Goal: Task Accomplishment & Management: Manage account settings

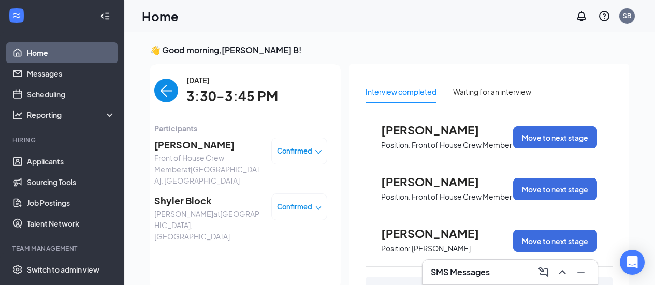
scroll to position [4, 0]
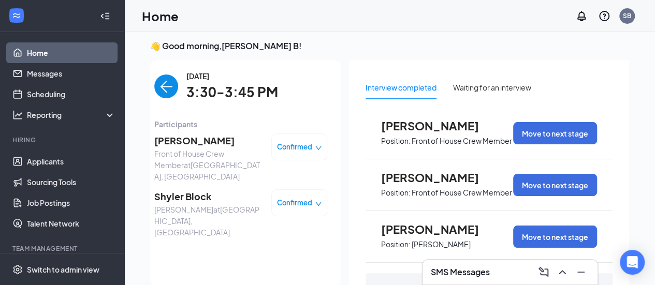
click at [181, 190] on span "Shyler Block" at bounding box center [208, 197] width 109 height 15
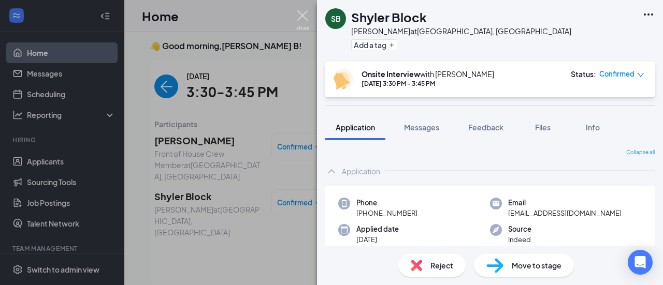
click at [302, 16] on img at bounding box center [302, 20] width 13 height 20
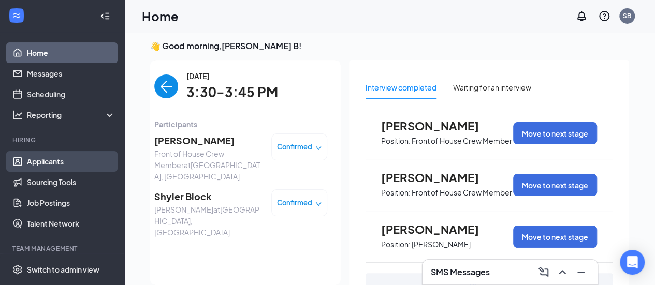
click at [48, 162] on link "Applicants" at bounding box center [71, 161] width 89 height 21
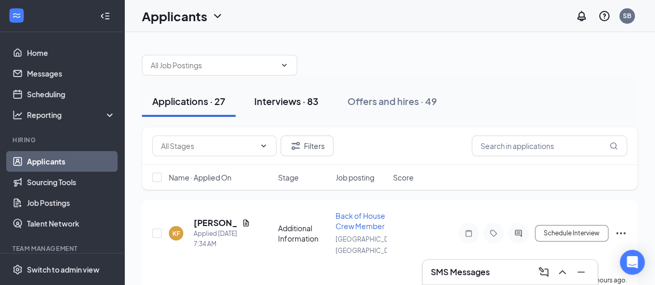
click at [283, 103] on div "Interviews · 83" at bounding box center [286, 101] width 64 height 13
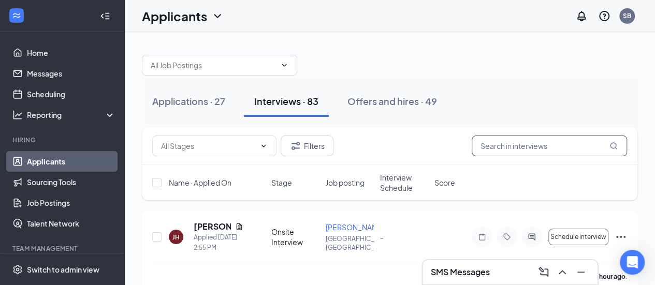
click at [536, 145] on input "text" at bounding box center [549, 146] width 155 height 21
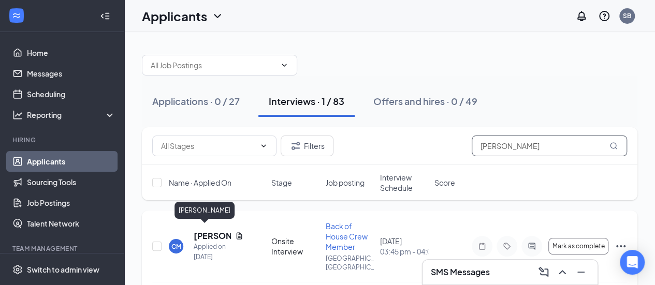
type input "[PERSON_NAME]"
click at [214, 230] on h5 "[PERSON_NAME]" at bounding box center [212, 235] width 37 height 11
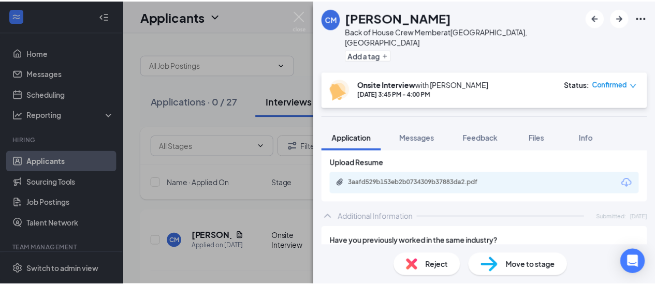
scroll to position [410, 0]
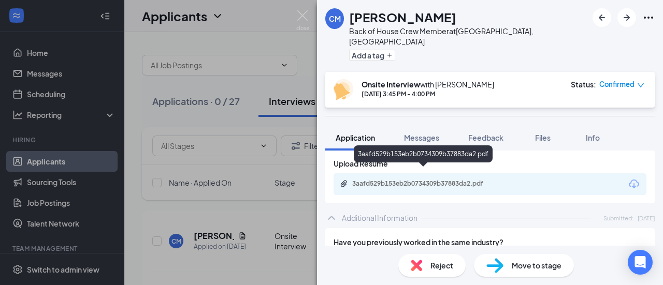
click at [428, 180] on div "3aafd529b153eb2b0734309b37883da2.pdf" at bounding box center [424, 184] width 145 height 8
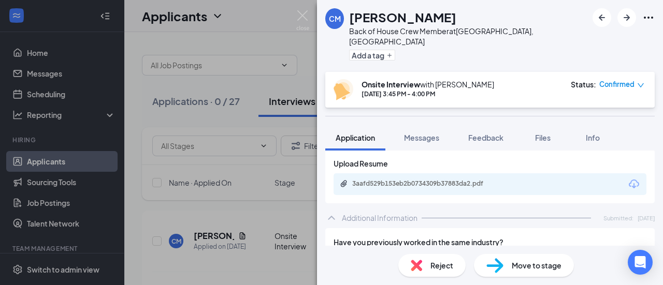
click at [523, 264] on span "Move to stage" at bounding box center [537, 265] width 50 height 11
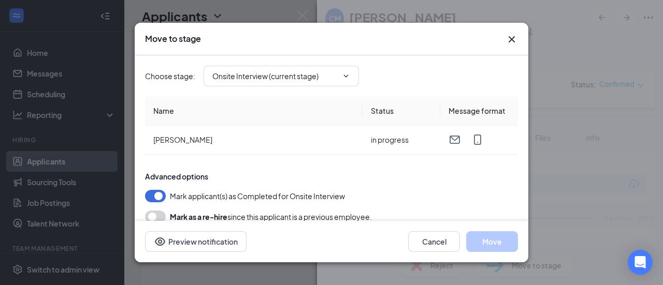
type input "Hiring Complete (final stage)"
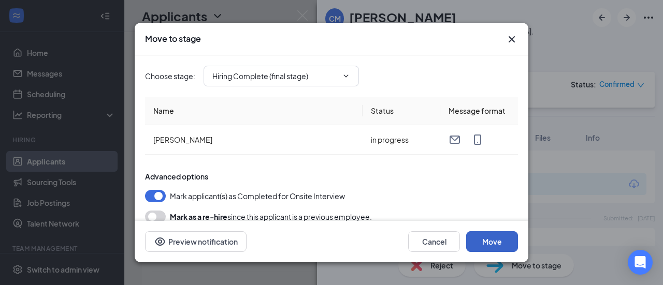
click at [491, 247] on button "Move" at bounding box center [492, 242] width 52 height 21
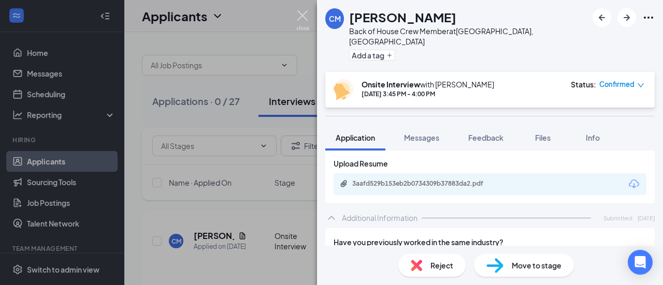
click at [307, 16] on img at bounding box center [302, 20] width 13 height 20
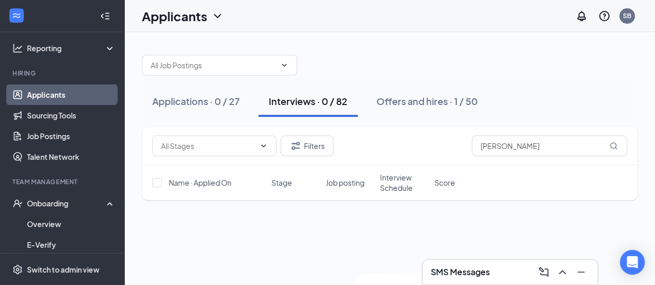
scroll to position [67, 0]
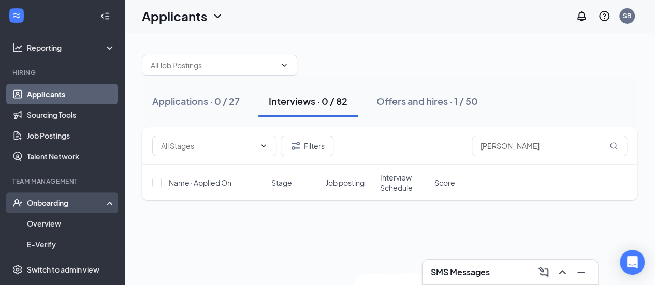
click at [56, 202] on div "Onboarding" at bounding box center [67, 203] width 80 height 10
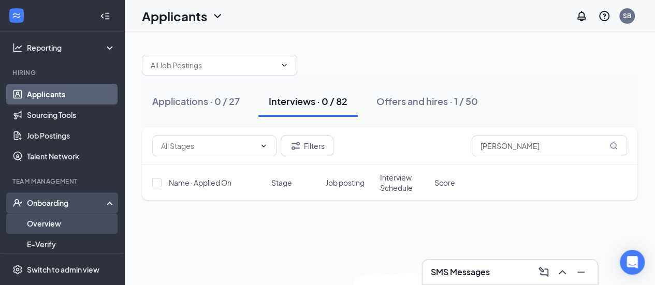
click at [49, 225] on link "Overview" at bounding box center [71, 223] width 89 height 21
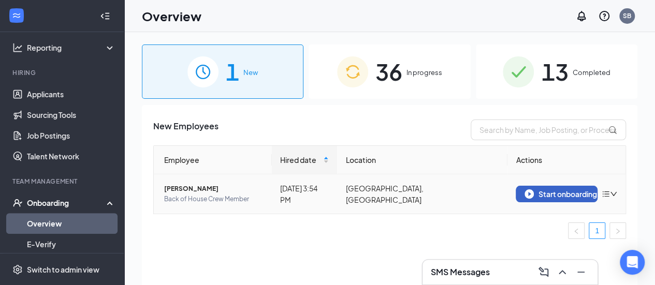
click at [536, 192] on div "Start onboarding" at bounding box center [557, 194] width 64 height 9
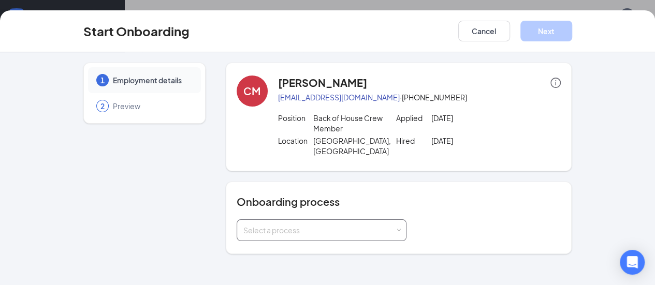
click at [320, 225] on div "Select a process" at bounding box center [319, 230] width 152 height 10
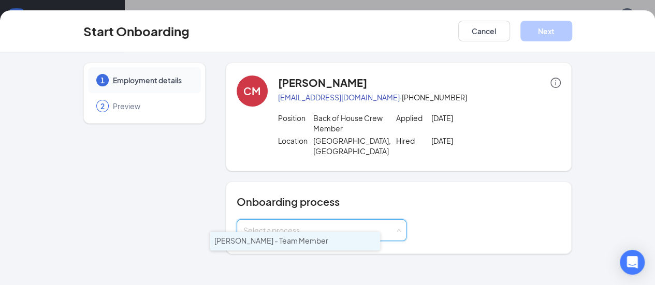
click at [320, 241] on li "[PERSON_NAME] - Team Member" at bounding box center [295, 241] width 170 height 19
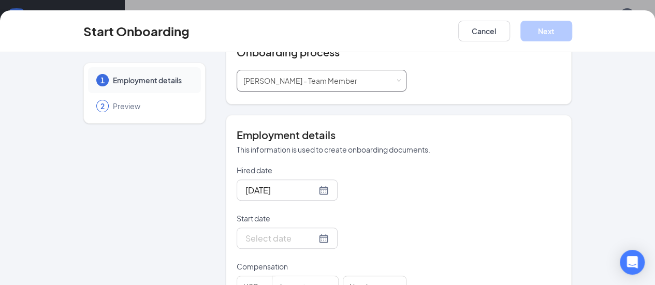
scroll to position [152, 0]
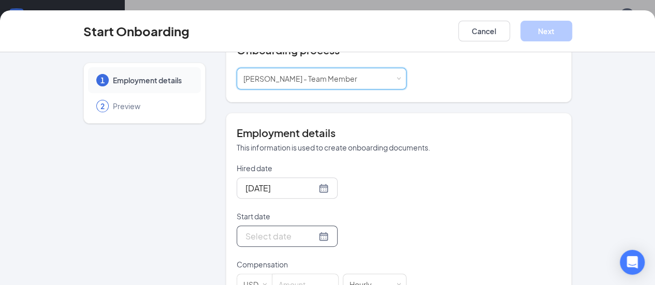
click at [282, 230] on div at bounding box center [286, 236] width 83 height 13
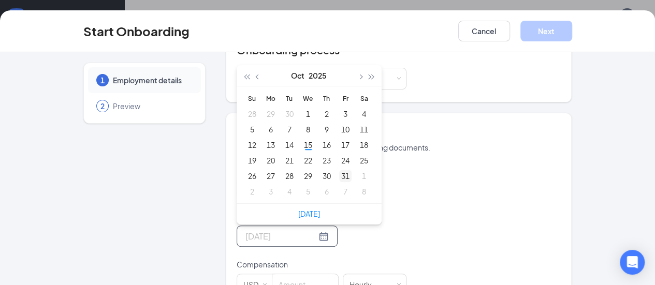
type input "[DATE]"
click at [339, 170] on div "31" at bounding box center [345, 176] width 12 height 12
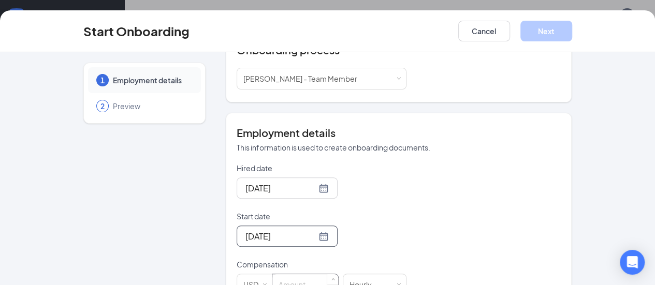
click at [291, 276] on input at bounding box center [305, 284] width 66 height 21
type input "16.5"
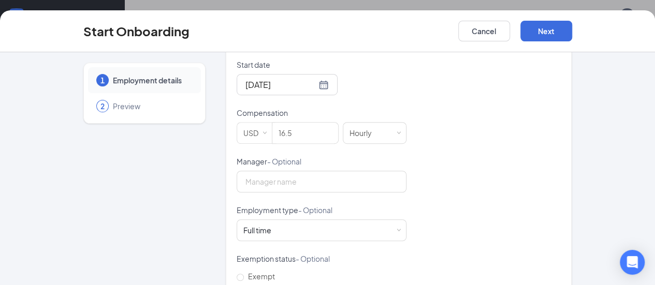
scroll to position [304, 0]
click at [343, 220] on div "Full time Works 30+ hours per week and is reasonably expected to work" at bounding box center [321, 230] width 156 height 21
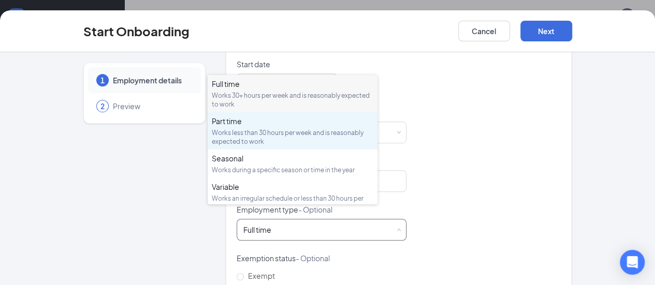
click at [285, 140] on div "Works less than 30 hours per week and is reasonably expected to work" at bounding box center [293, 137] width 162 height 18
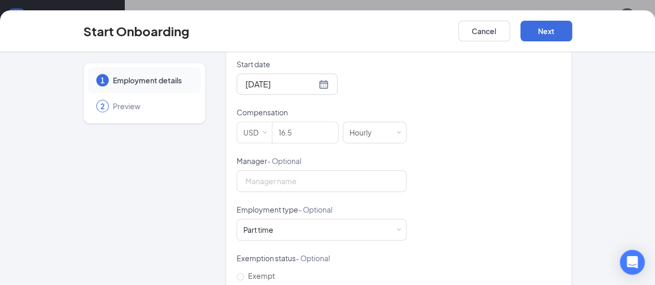
radio input "true"
click at [572, 35] on button "Next" at bounding box center [546, 31] width 52 height 21
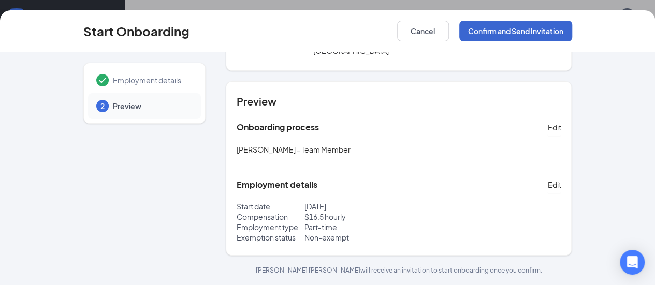
scroll to position [89, 0]
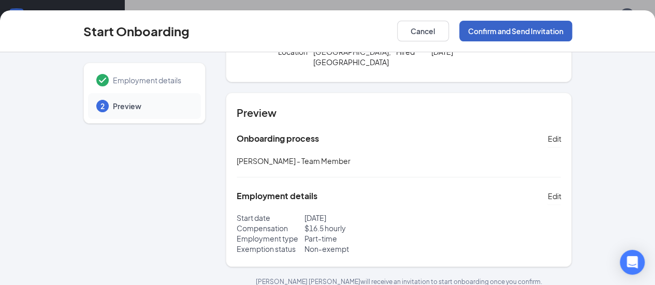
click at [572, 35] on button "Confirm and Send Invitation" at bounding box center [515, 31] width 113 height 21
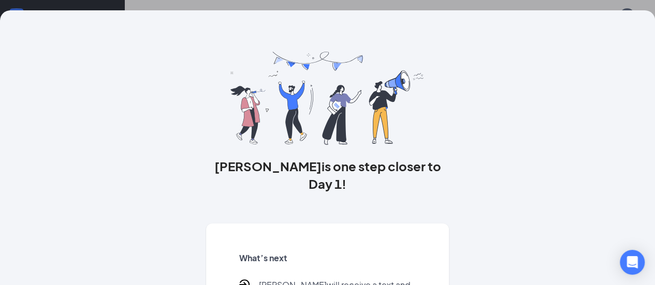
scroll to position [88, 0]
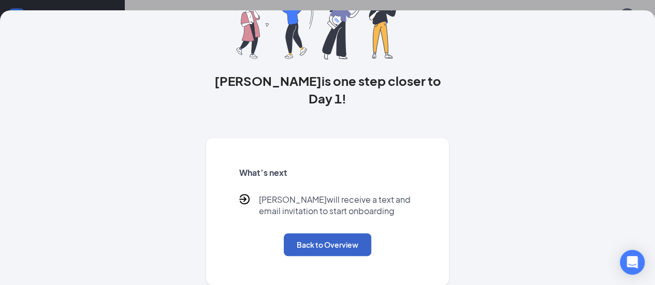
click at [346, 248] on button "Back to Overview" at bounding box center [328, 245] width 88 height 23
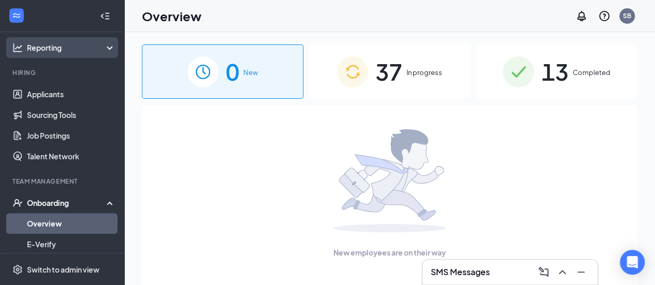
scroll to position [0, 0]
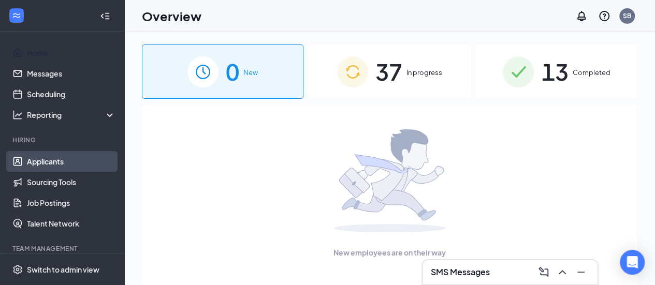
drag, startPoint x: 36, startPoint y: 55, endPoint x: 19, endPoint y: 167, distance: 113.2
click at [36, 55] on link "Home" at bounding box center [71, 52] width 89 height 21
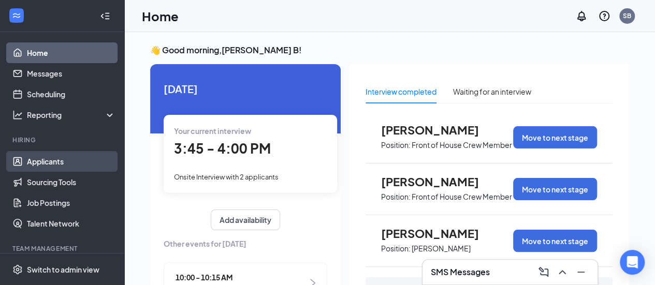
click at [55, 161] on link "Applicants" at bounding box center [71, 161] width 89 height 21
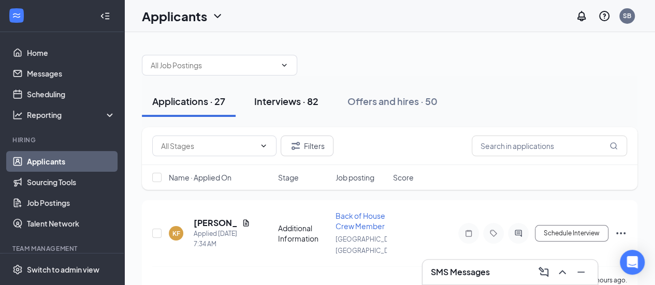
click at [297, 102] on div "Interviews · 82" at bounding box center [286, 101] width 64 height 13
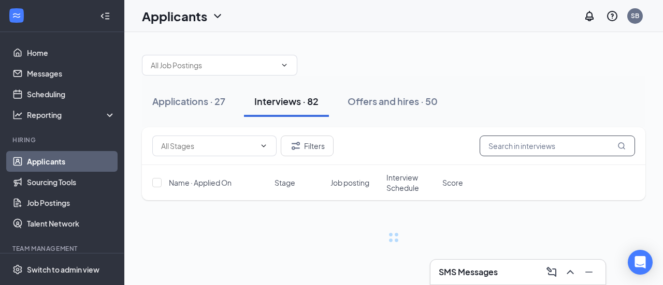
click at [537, 142] on input "text" at bounding box center [557, 146] width 155 height 21
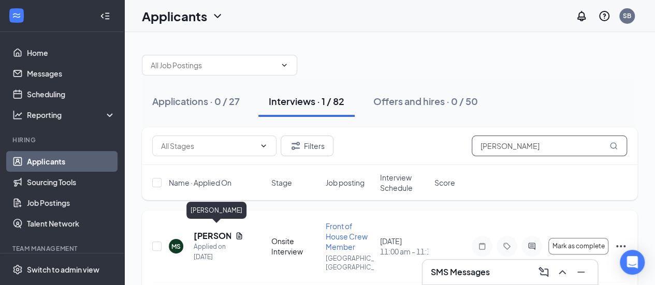
scroll to position [25, 0]
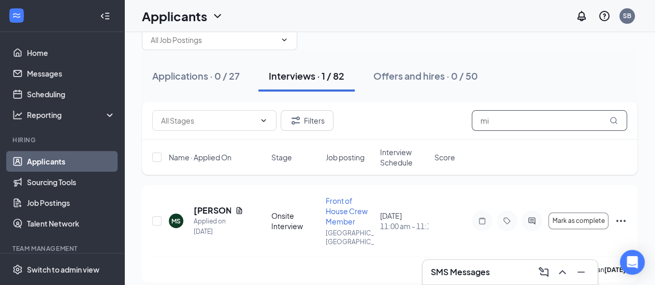
type input "m"
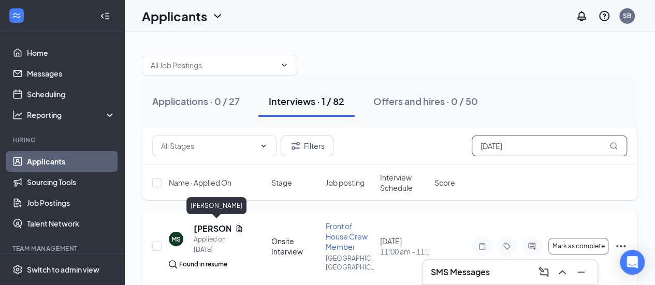
scroll to position [30, 0]
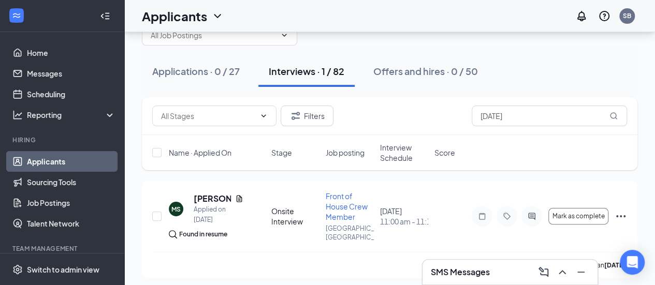
click at [536, 64] on div "Applications · 0 / 27 Interviews · 1 / 82 Offers and hires · 0 / 50" at bounding box center [390, 71] width 496 height 31
click at [581, 272] on icon "Minimize" at bounding box center [581, 272] width 12 height 12
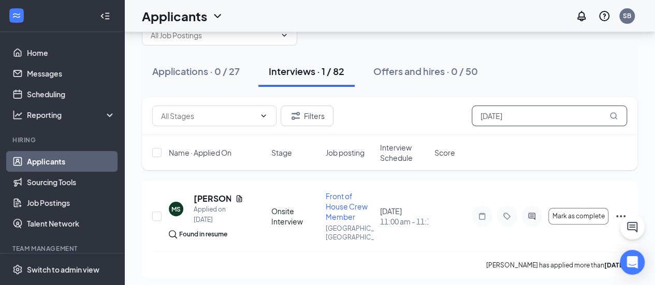
click at [511, 114] on input "[DATE]" at bounding box center [549, 116] width 155 height 21
type input "m"
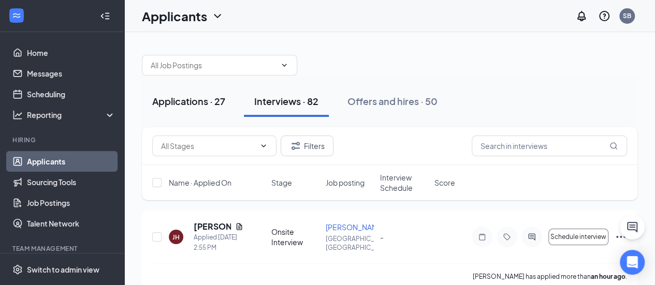
click at [197, 98] on div "Applications · 27" at bounding box center [188, 101] width 73 height 13
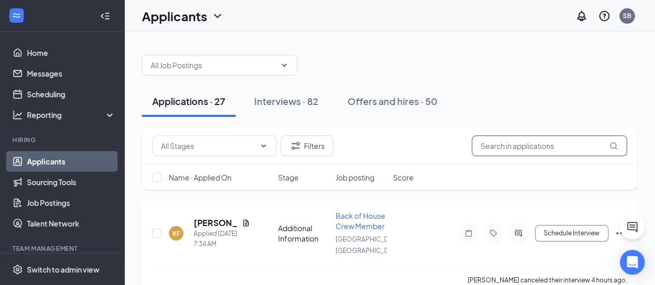
click at [499, 150] on input "text" at bounding box center [549, 146] width 155 height 21
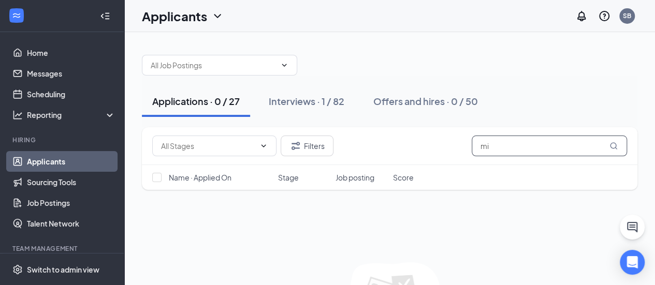
type input "m"
click at [516, 146] on input "text" at bounding box center [549, 146] width 155 height 21
type input "[DATE]"
click at [210, 67] on input "text" at bounding box center [213, 65] width 125 height 11
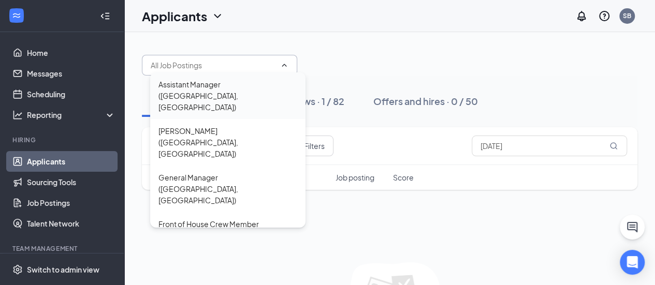
click at [212, 82] on div "Assistant Manager ([GEOGRAPHIC_DATA], [GEOGRAPHIC_DATA])" at bounding box center [227, 96] width 139 height 34
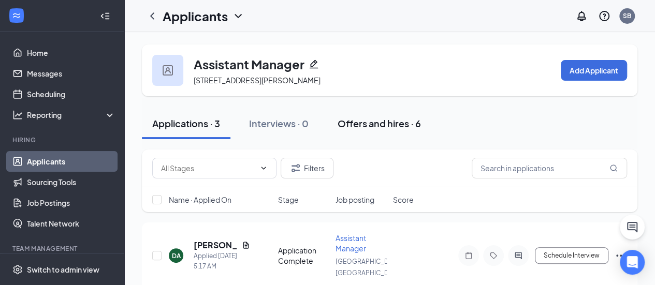
click at [368, 122] on div "Offers and hires · 6" at bounding box center [379, 123] width 83 height 13
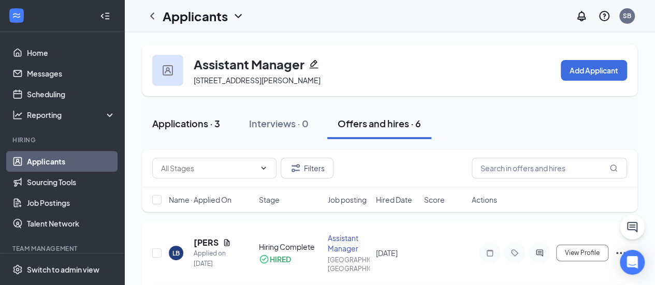
click at [189, 122] on div "Applications · 3" at bounding box center [186, 123] width 68 height 13
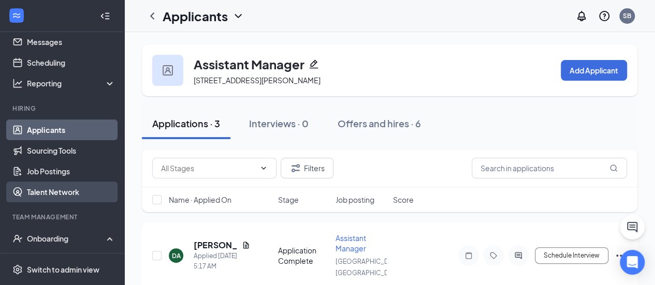
scroll to position [22, 0]
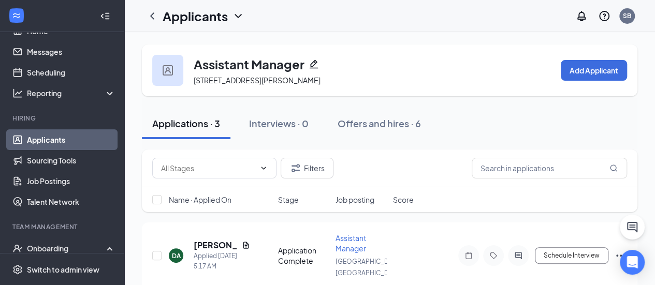
click at [198, 13] on h1 "Applicants" at bounding box center [195, 16] width 65 height 18
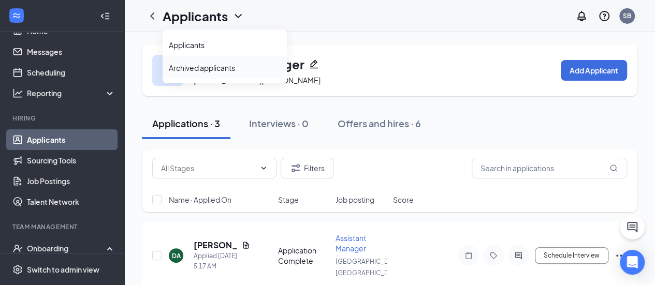
click at [206, 73] on link "Archived applicants" at bounding box center [225, 68] width 112 height 10
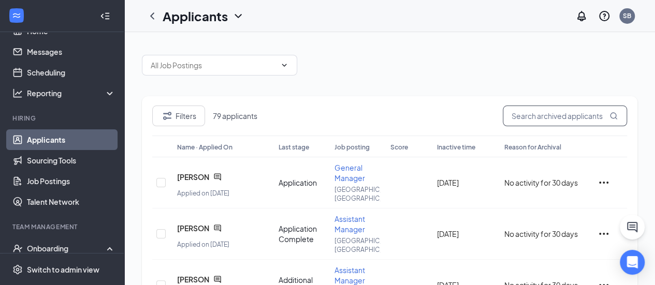
click at [530, 110] on input "text" at bounding box center [565, 116] width 124 height 21
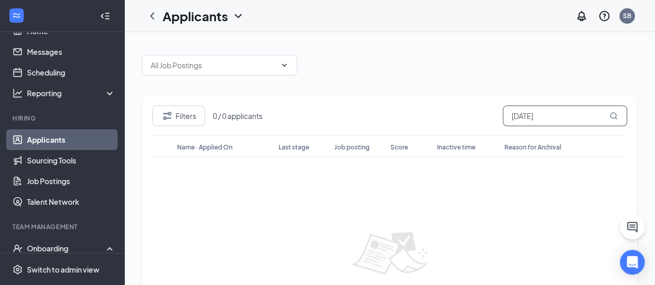
type input "[DATE]"
click at [187, 126] on button "Filters" at bounding box center [178, 116] width 53 height 21
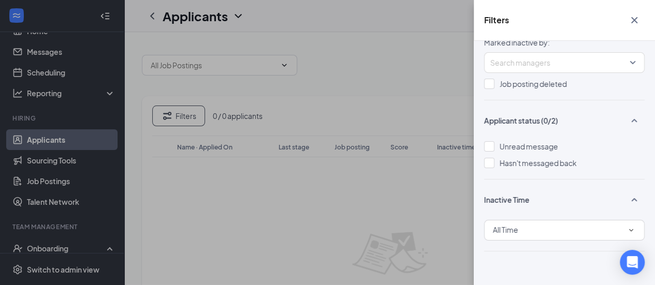
scroll to position [86, 0]
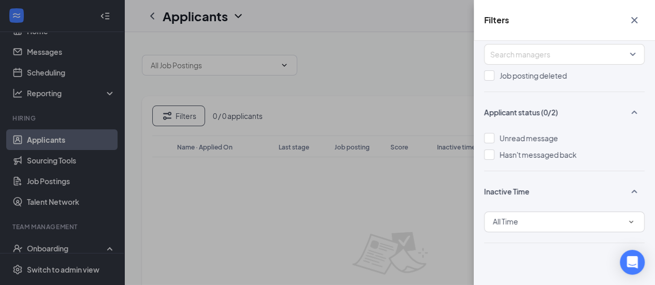
click at [540, 220] on div "All Time" at bounding box center [564, 222] width 143 height 12
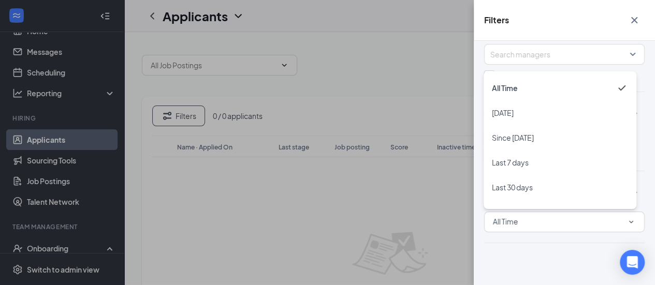
click at [530, 268] on div "Reason for archival (0/4) 30+ days of inactivity Manually marked inactive Marke…" at bounding box center [564, 163] width 181 height 244
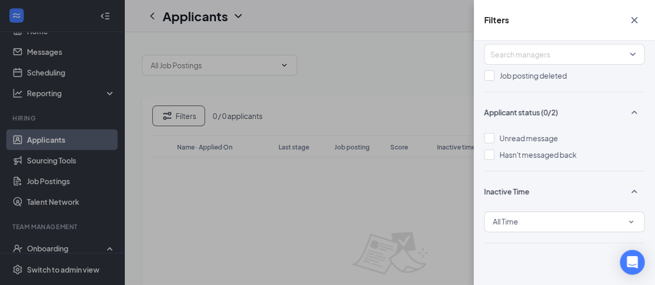
scroll to position [0, 0]
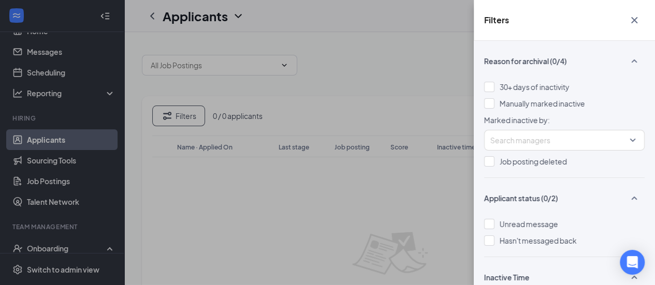
click at [637, 14] on icon "Cross" at bounding box center [634, 20] width 12 height 12
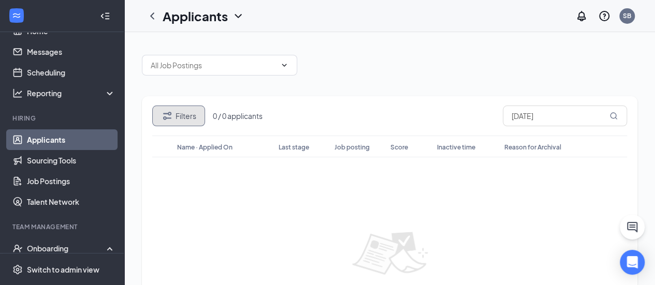
click at [152, 106] on button "Filters" at bounding box center [178, 116] width 53 height 21
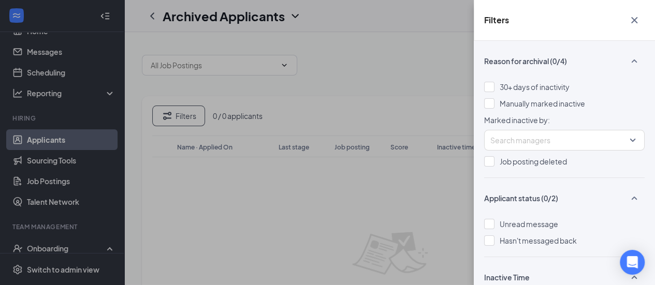
click at [632, 20] on icon "Cross" at bounding box center [634, 20] width 12 height 12
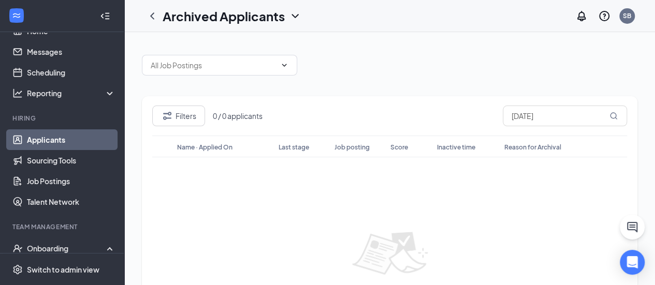
click at [411, 63] on div at bounding box center [390, 60] width 496 height 31
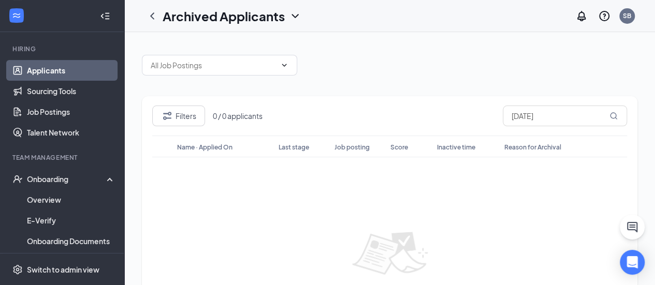
scroll to position [92, 0]
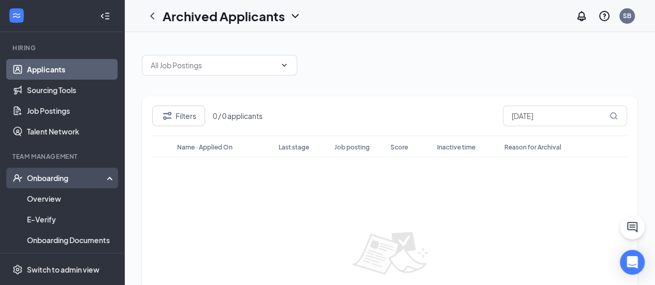
click at [57, 181] on div "Onboarding" at bounding box center [67, 178] width 80 height 10
click at [57, 179] on div "Onboarding" at bounding box center [67, 178] width 80 height 10
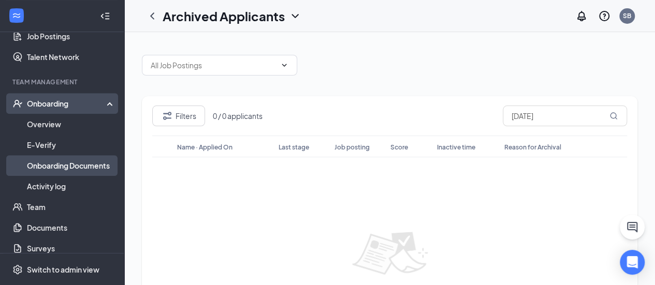
scroll to position [168, 0]
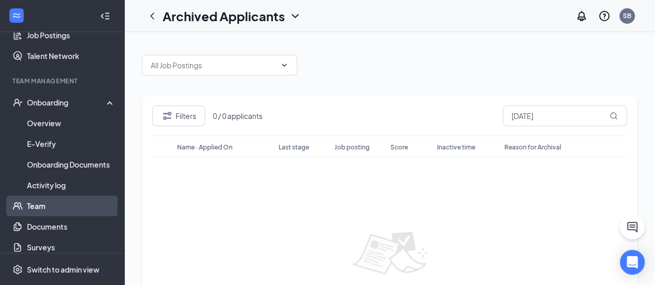
click at [27, 204] on link "Team" at bounding box center [71, 206] width 89 height 21
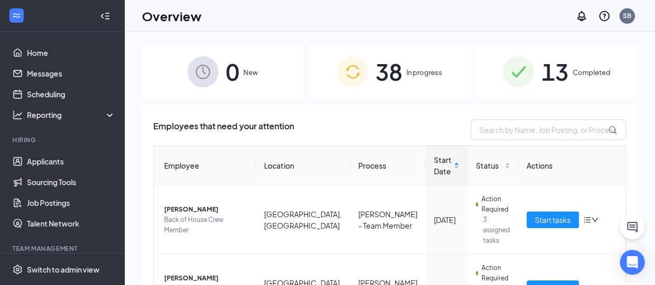
click at [420, 68] on span "In progress" at bounding box center [425, 72] width 36 height 10
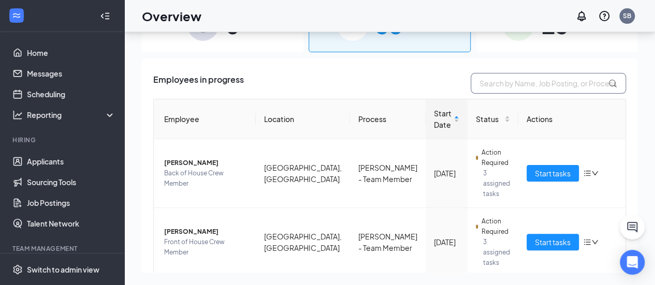
click at [530, 79] on input "text" at bounding box center [548, 83] width 155 height 21
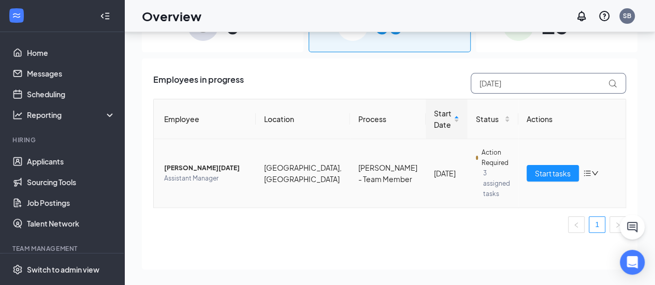
type input "[DATE]"
click at [199, 164] on span "Michael Monday" at bounding box center [205, 168] width 83 height 10
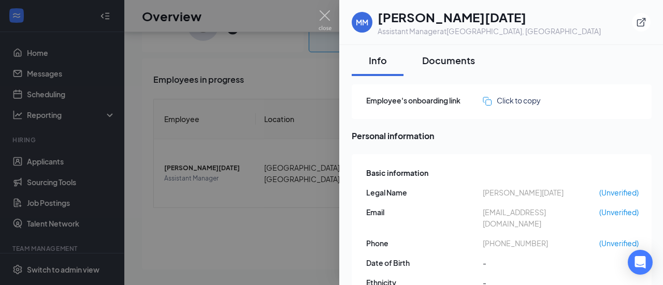
click at [442, 59] on div "Documents" at bounding box center [448, 60] width 53 height 13
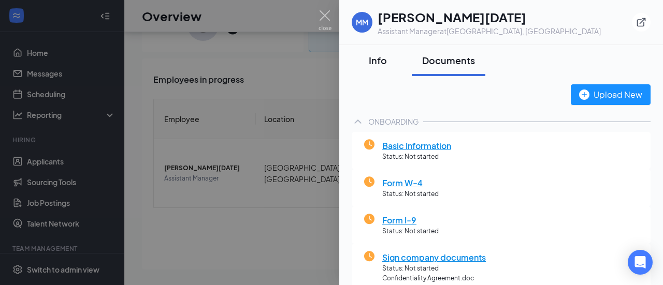
click at [381, 61] on div "Info" at bounding box center [377, 60] width 31 height 13
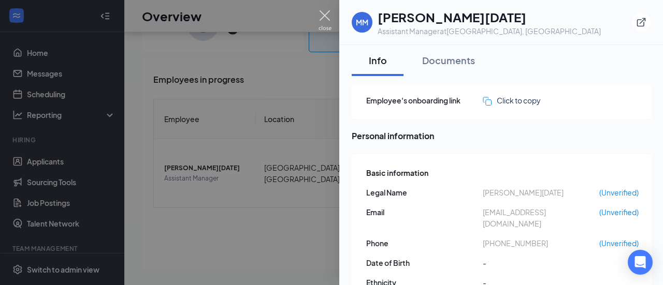
click at [323, 18] on img at bounding box center [325, 20] width 13 height 20
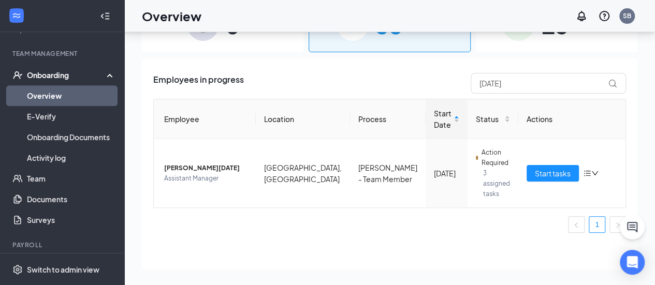
scroll to position [196, 0]
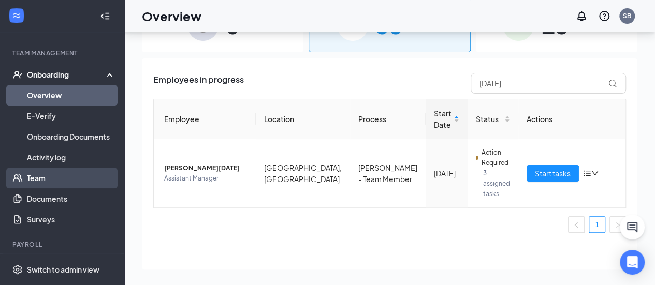
click at [37, 174] on link "Team" at bounding box center [71, 178] width 89 height 21
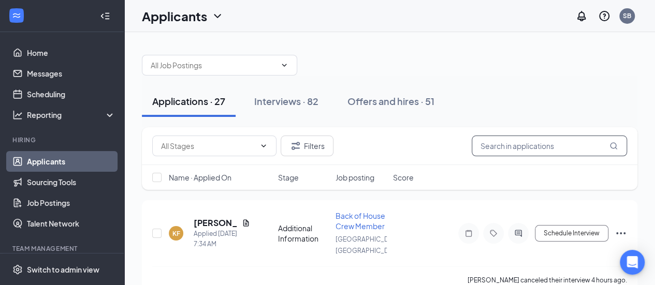
click at [567, 144] on input "text" at bounding box center [549, 146] width 155 height 21
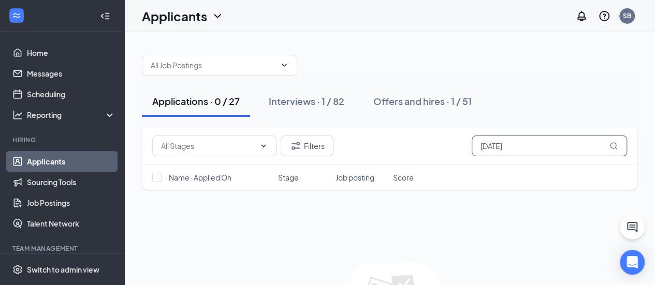
scroll to position [89, 0]
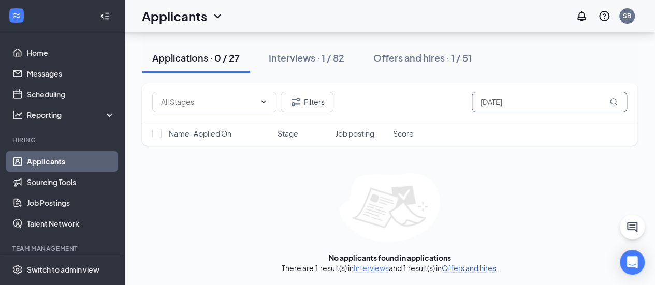
type input "[DATE]"
click at [466, 264] on link "Offers and hires" at bounding box center [469, 268] width 54 height 9
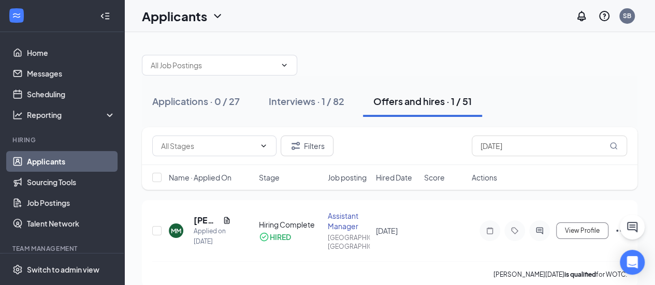
click at [359, 213] on div "Assistant Manager" at bounding box center [349, 221] width 42 height 21
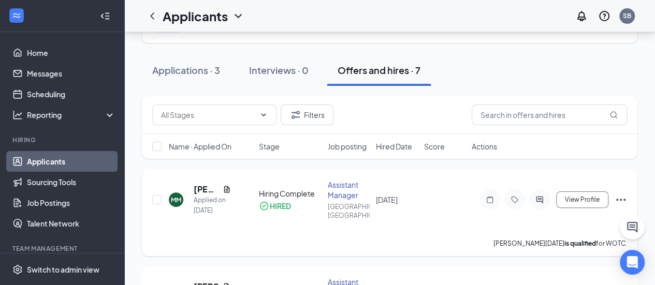
scroll to position [51, 0]
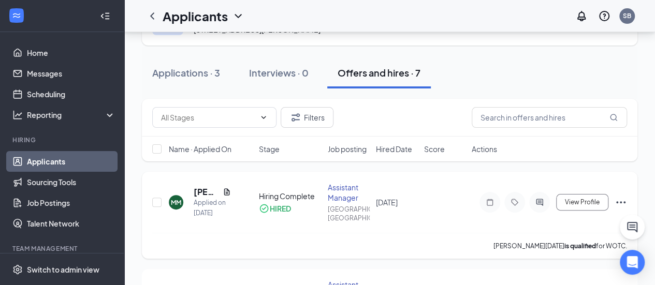
click at [622, 198] on icon "Ellipses" at bounding box center [621, 202] width 12 height 12
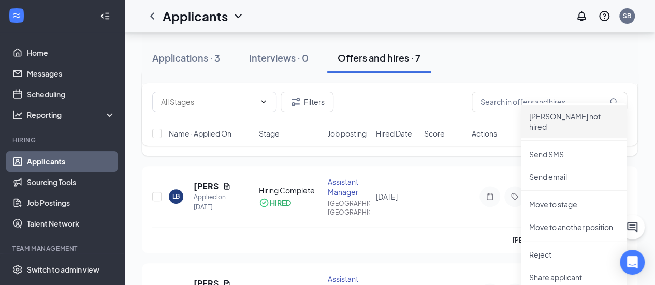
scroll to position [155, 0]
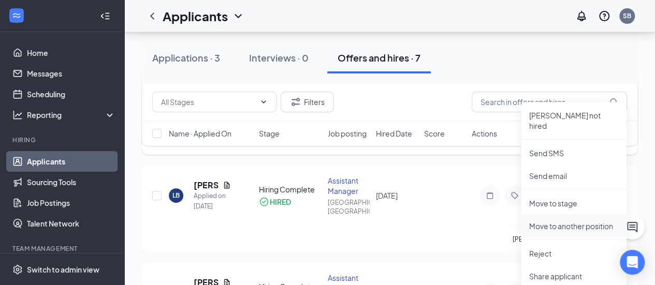
click at [592, 221] on p "Move to another position" at bounding box center [573, 226] width 89 height 10
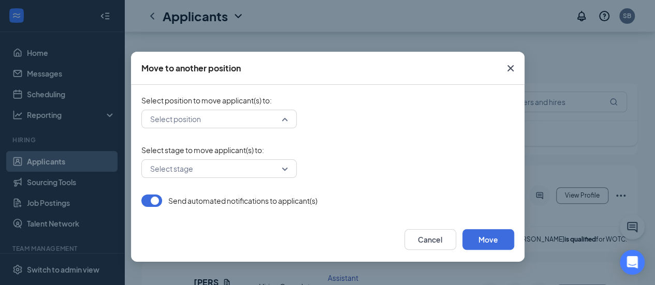
click at [283, 120] on div "Select position" at bounding box center [218, 119] width 155 height 19
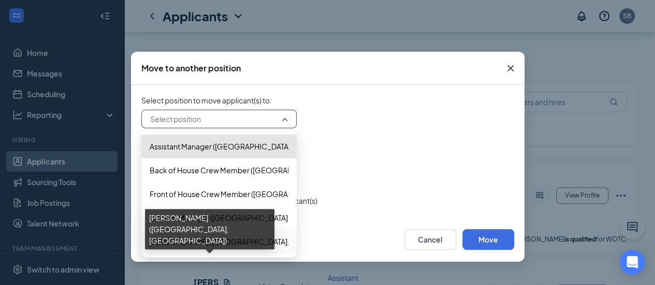
click at [179, 241] on span "[PERSON_NAME] ([GEOGRAPHIC_DATA], [GEOGRAPHIC_DATA])" at bounding box center [259, 241] width 219 height 11
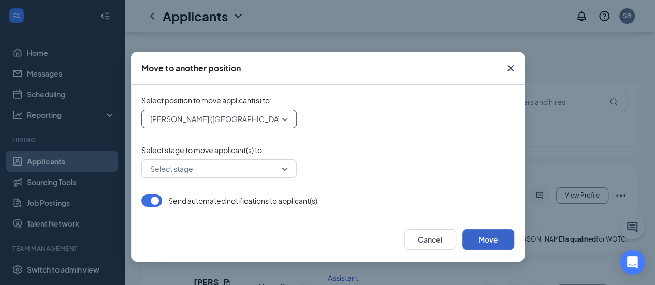
click at [477, 240] on button "Move" at bounding box center [488, 239] width 52 height 21
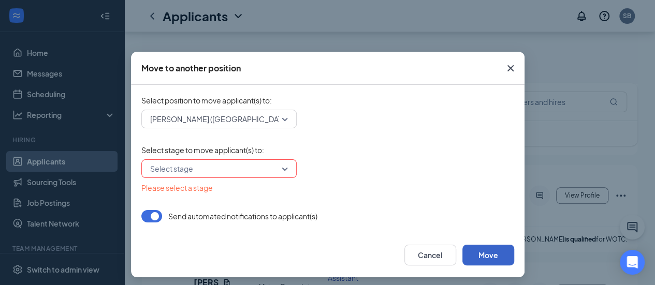
click at [282, 169] on div "Select stage" at bounding box center [218, 169] width 155 height 19
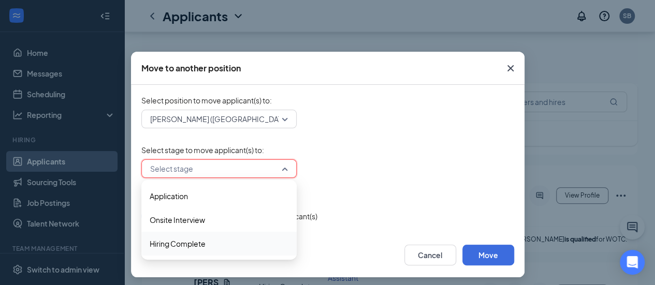
click at [193, 243] on span "Hiring Complete" at bounding box center [178, 243] width 56 height 11
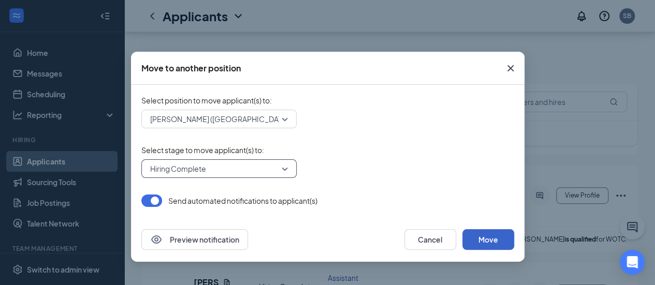
click at [483, 241] on button "Move" at bounding box center [488, 239] width 52 height 21
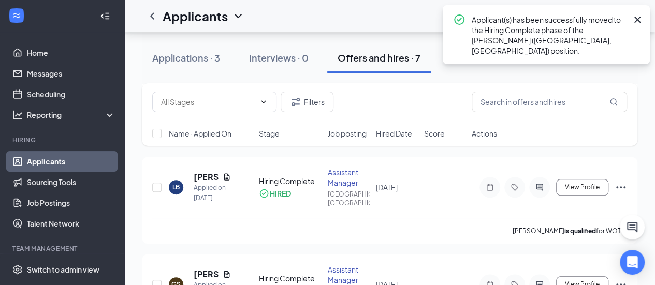
click at [637, 21] on icon "Cross" at bounding box center [637, 19] width 12 height 12
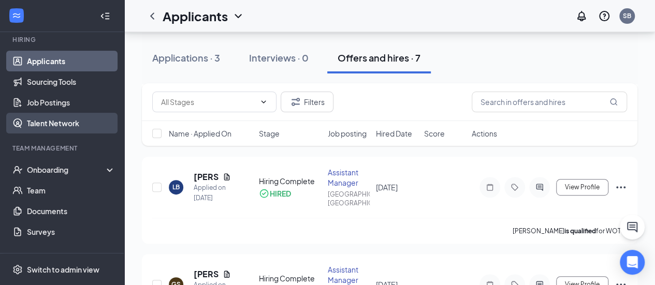
scroll to position [101, 0]
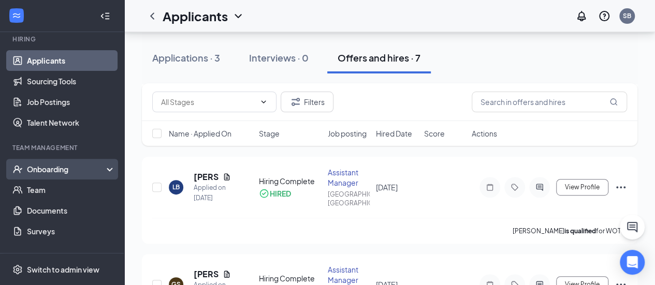
click at [64, 172] on div "Onboarding" at bounding box center [67, 169] width 80 height 10
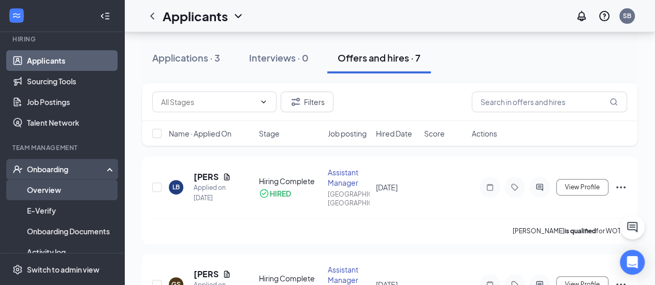
click at [38, 190] on link "Overview" at bounding box center [71, 190] width 89 height 21
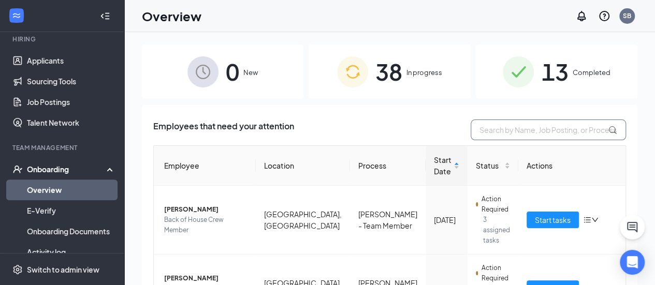
click at [493, 129] on input "text" at bounding box center [548, 130] width 155 height 21
type input "[DATE]"
